Goal: Information Seeking & Learning: Understand process/instructions

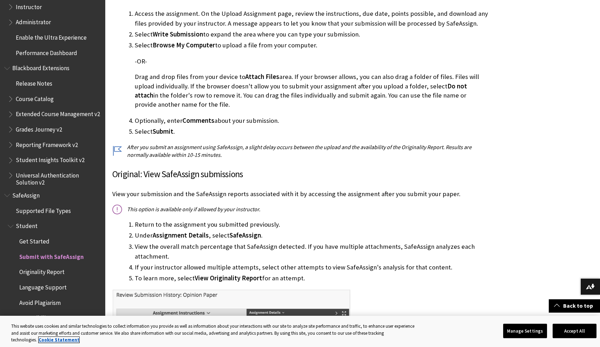
scroll to position [288, 0]
click at [73, 251] on span "Submit with SafeAssign" at bounding box center [51, 255] width 65 height 9
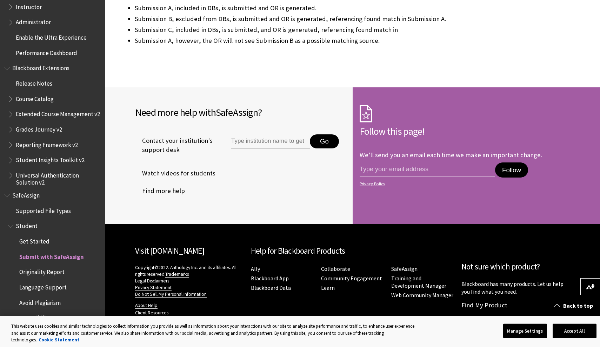
scroll to position [1459, 0]
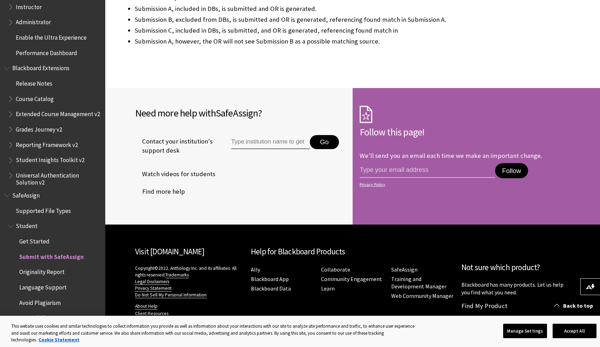
click at [255, 136] on input "Type institution name to get support" at bounding box center [270, 142] width 79 height 14
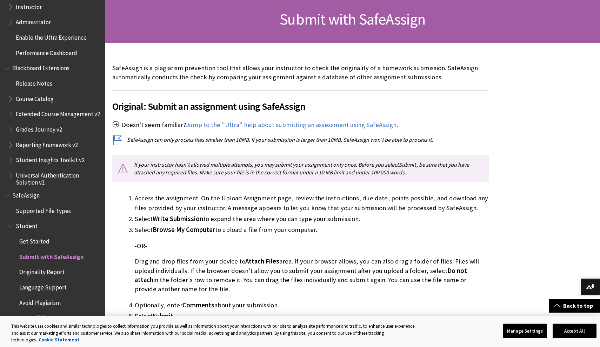
scroll to position [102, 0]
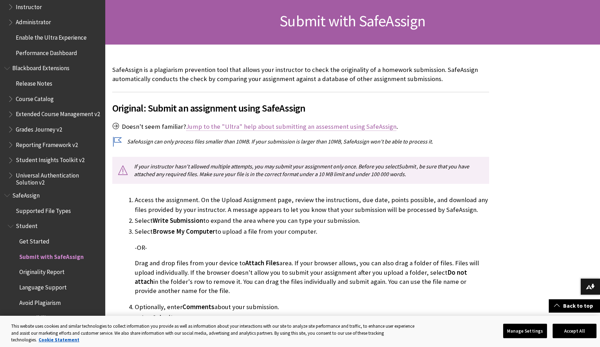
click at [236, 127] on link "Jump to the "Ultra" help about submitting an assessment using SafeAssign" at bounding box center [291, 126] width 210 height 8
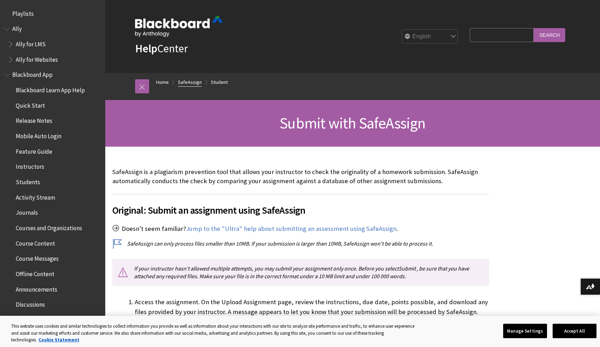
click at [198, 81] on link "SafeAssign" at bounding box center [190, 82] width 24 height 9
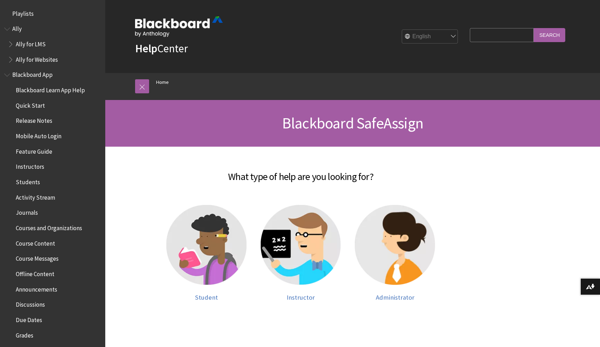
scroll to position [610, 0]
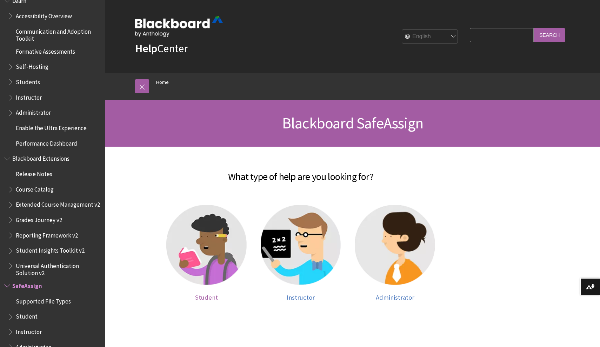
click at [197, 245] on img at bounding box center [206, 245] width 80 height 80
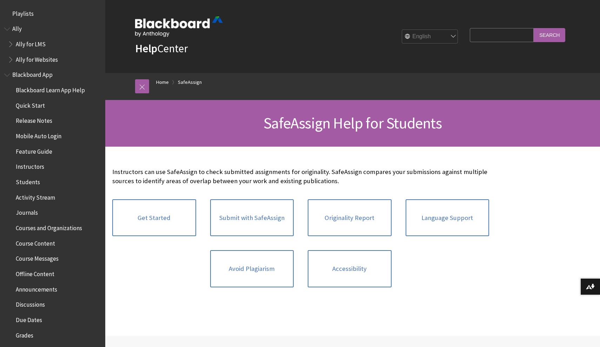
scroll to position [700, 0]
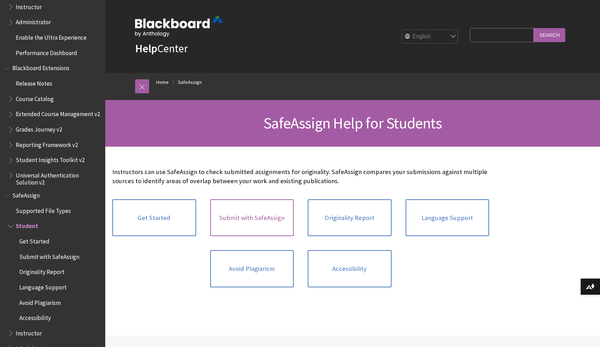
click at [247, 217] on link "Submit with SafeAssign" at bounding box center [252, 217] width 84 height 37
